Goal: Task Accomplishment & Management: Manage account settings

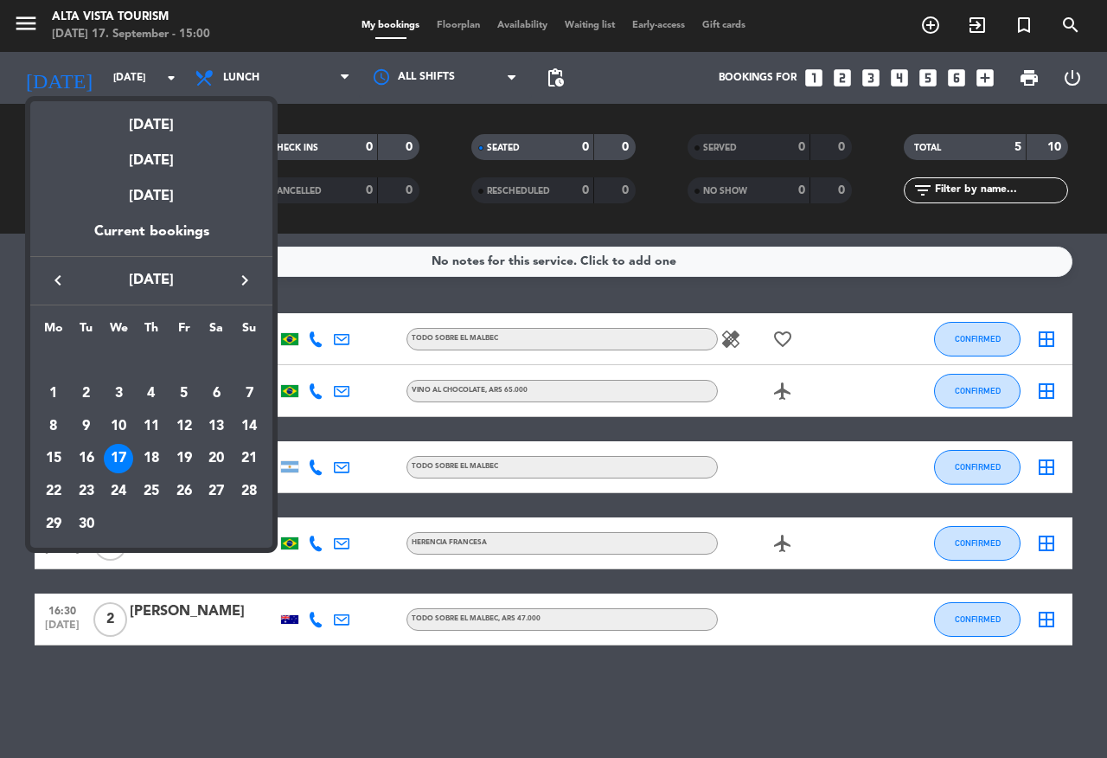
click at [243, 277] on icon "keyboard_arrow_right" at bounding box center [244, 280] width 21 height 21
click at [154, 389] on div "2" at bounding box center [151, 393] width 29 height 29
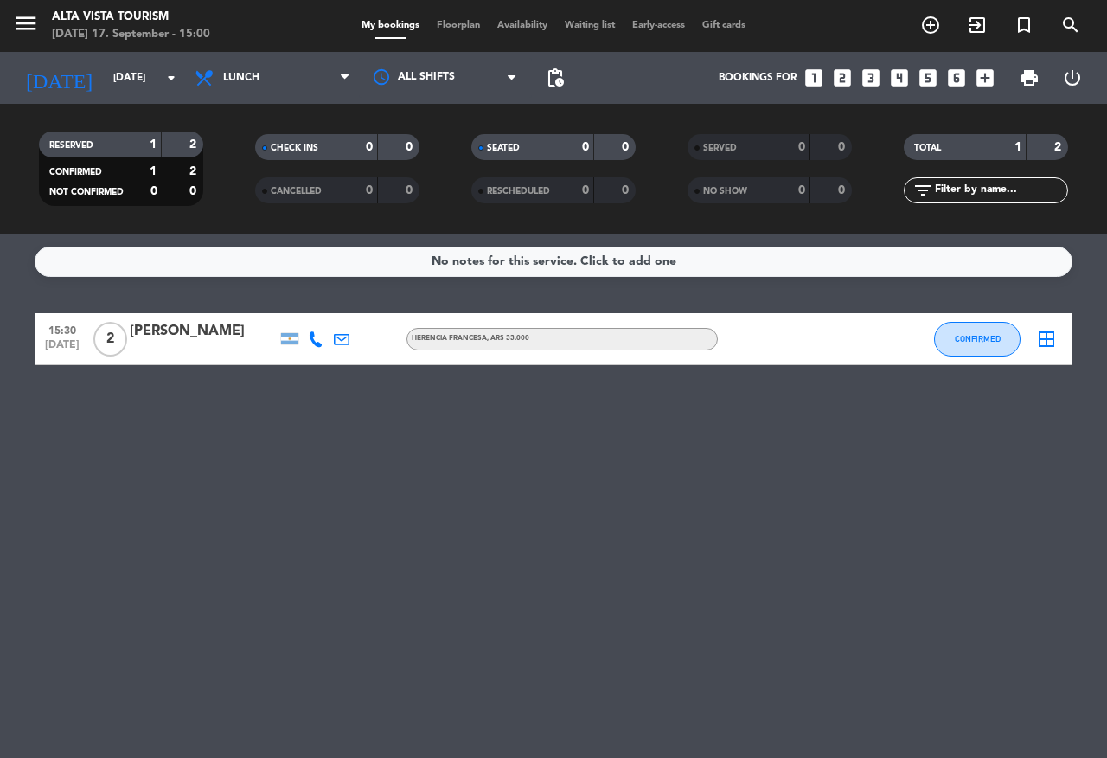
click at [313, 342] on icon at bounding box center [316, 339] width 16 height 16
click at [293, 312] on span "Copy" at bounding box center [301, 310] width 29 height 18
click at [376, 425] on div "No notes for this service. Click to add one 15:30 [DATE] 2 [PERSON_NAME] [PHONE…" at bounding box center [553, 496] width 1107 height 524
click at [130, 83] on input "[DATE]" at bounding box center [174, 77] width 138 height 29
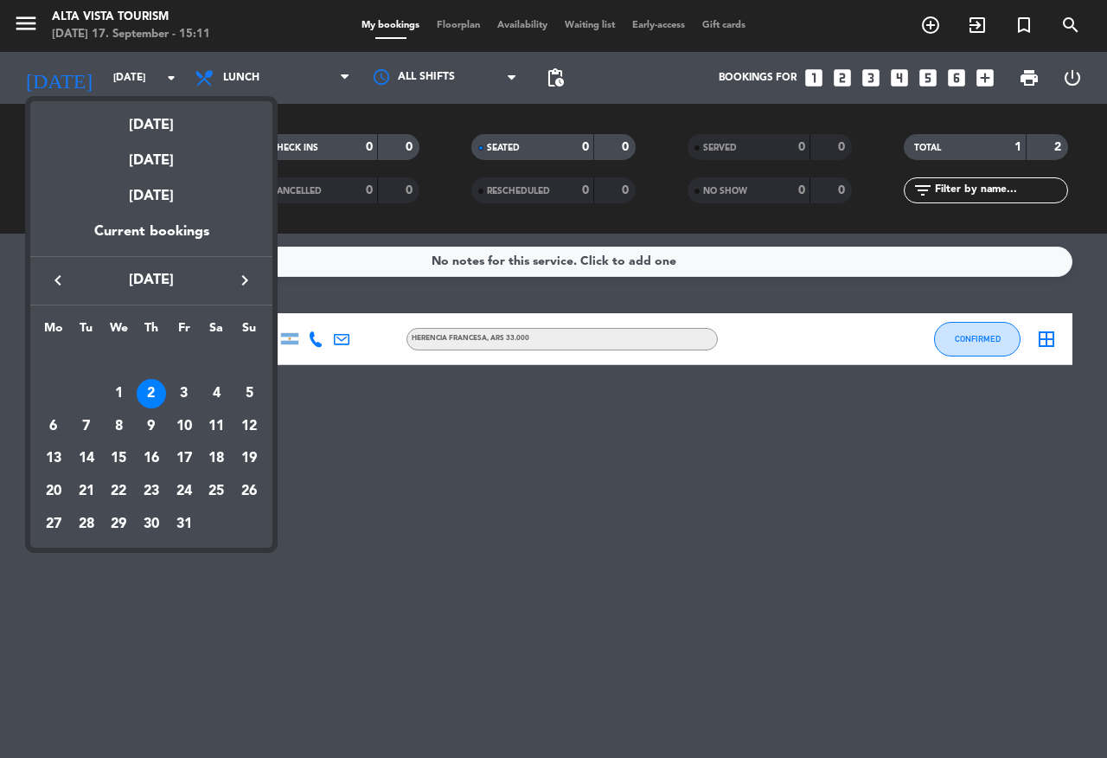
click at [60, 281] on icon "keyboard_arrow_left" at bounding box center [58, 280] width 21 height 21
click at [116, 453] on div "17" at bounding box center [118, 458] width 29 height 29
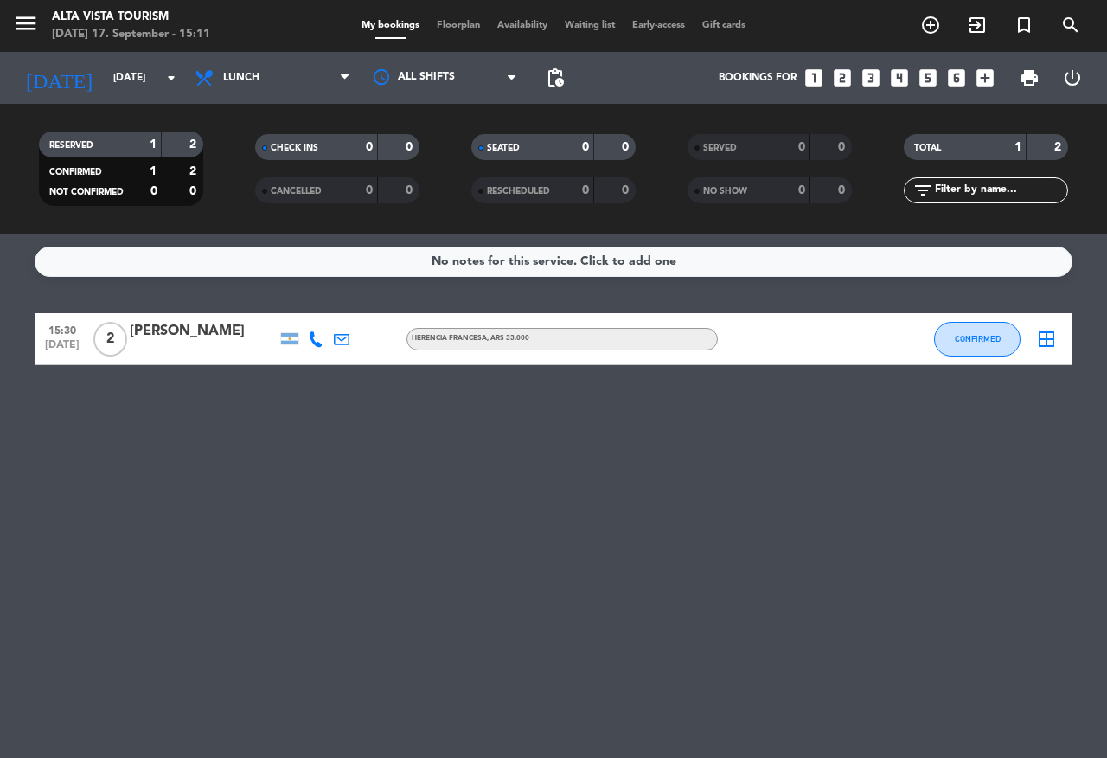
type input "[DATE]"
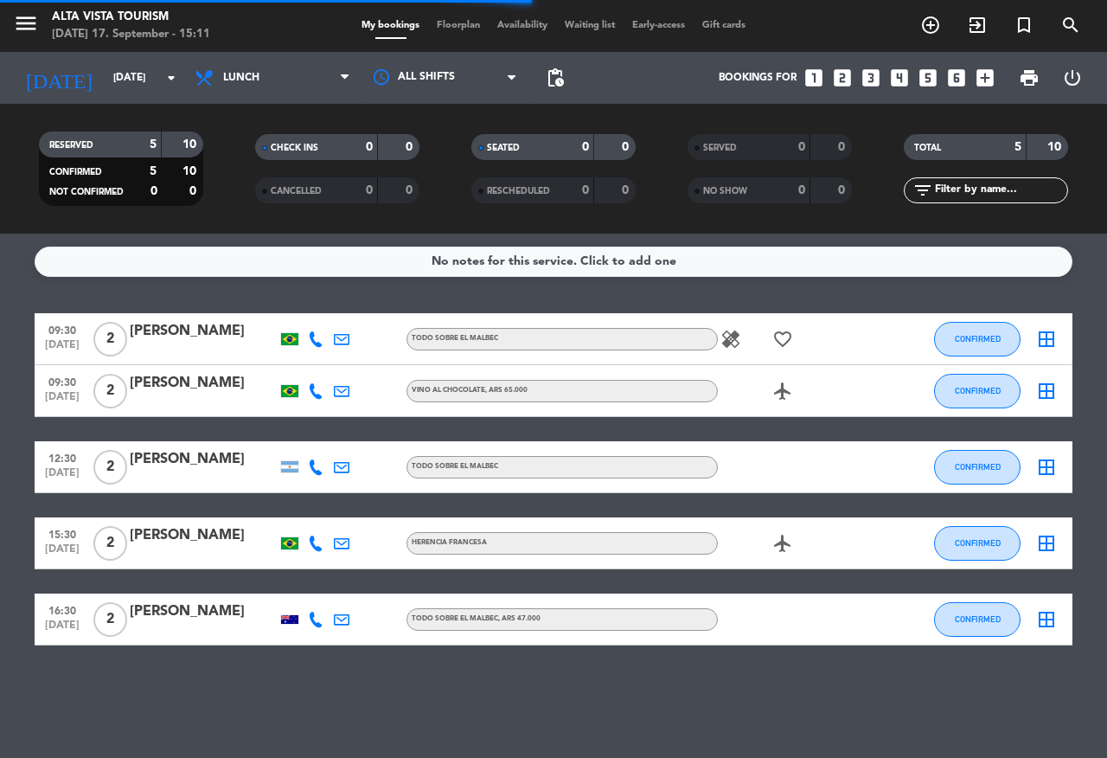
click at [262, 450] on div "[PERSON_NAME]" at bounding box center [203, 459] width 147 height 22
